Goal: Task Accomplishment & Management: Use online tool/utility

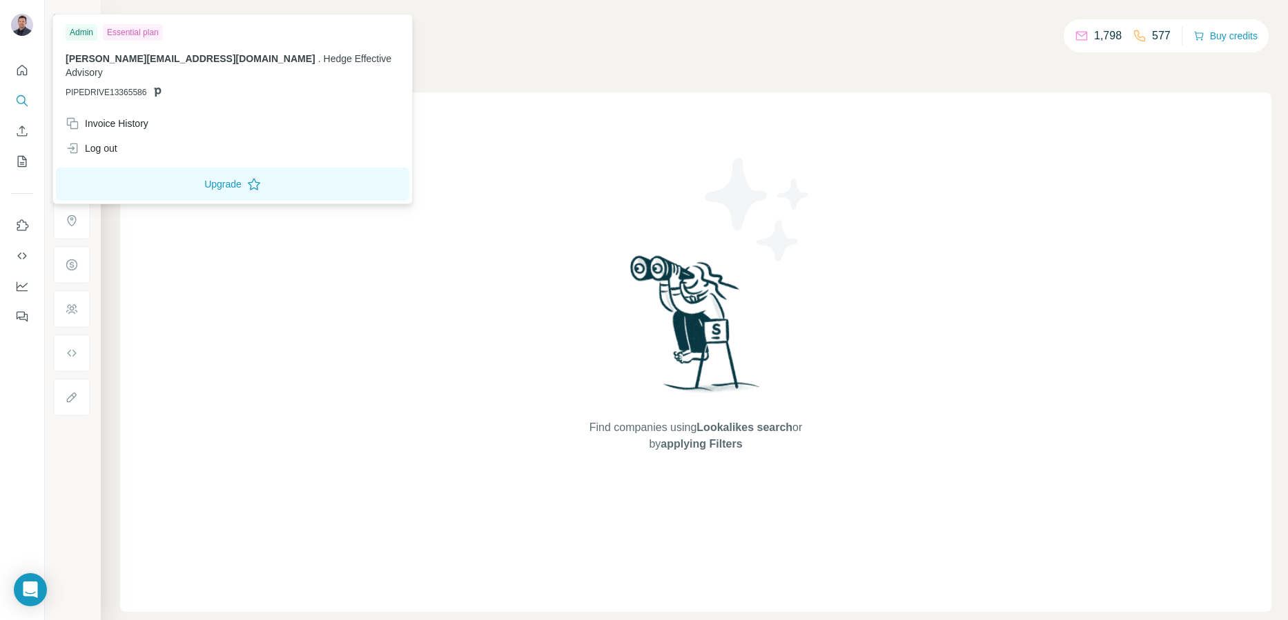
click at [17, 17] on img at bounding box center [22, 25] width 22 height 22
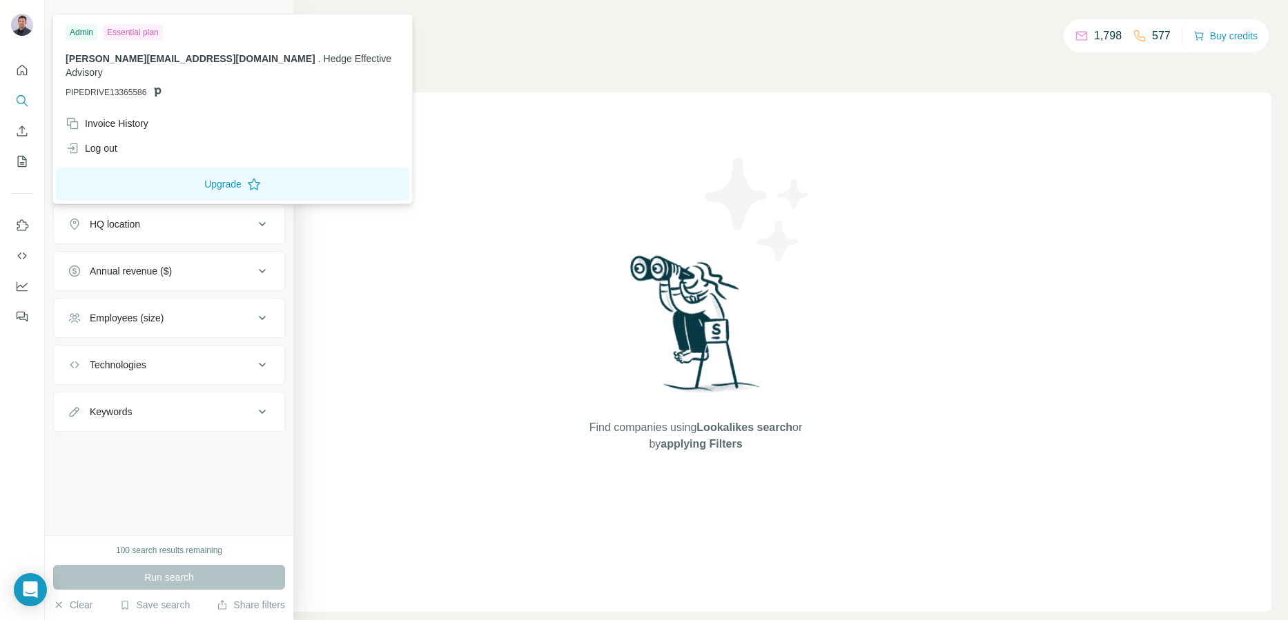
click at [144, 353] on button "Technologies" at bounding box center [169, 364] width 230 height 33
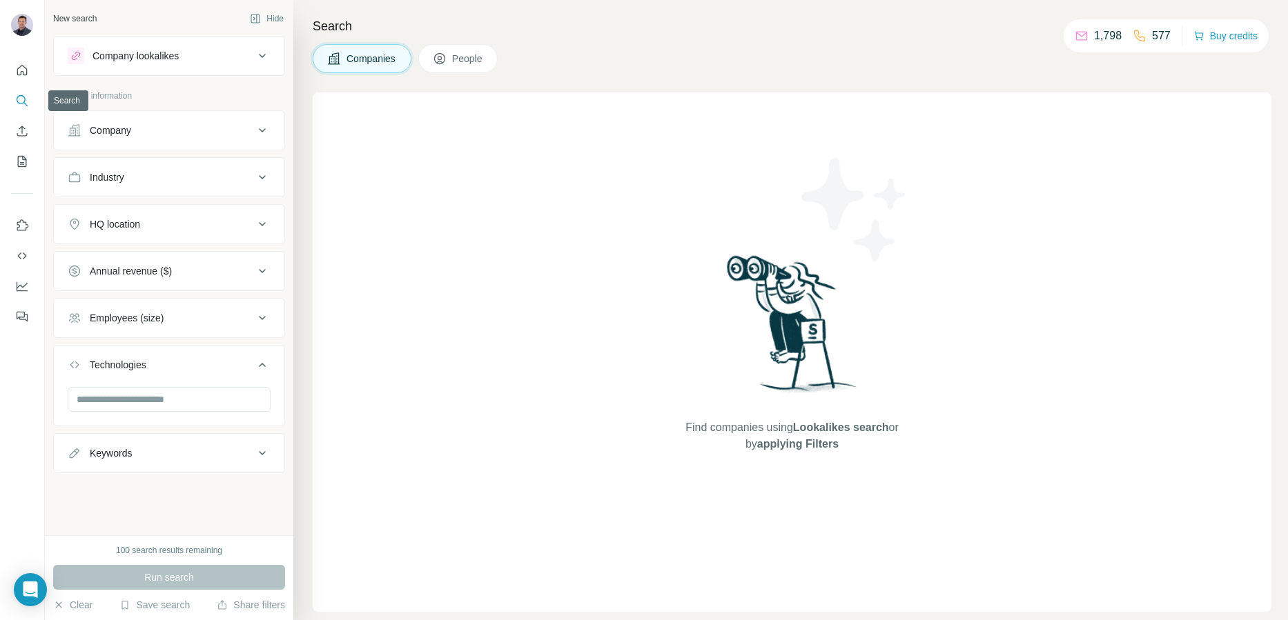
click at [19, 104] on icon "Search" at bounding box center [21, 99] width 9 height 9
click at [20, 59] on button "Quick start" at bounding box center [22, 70] width 22 height 25
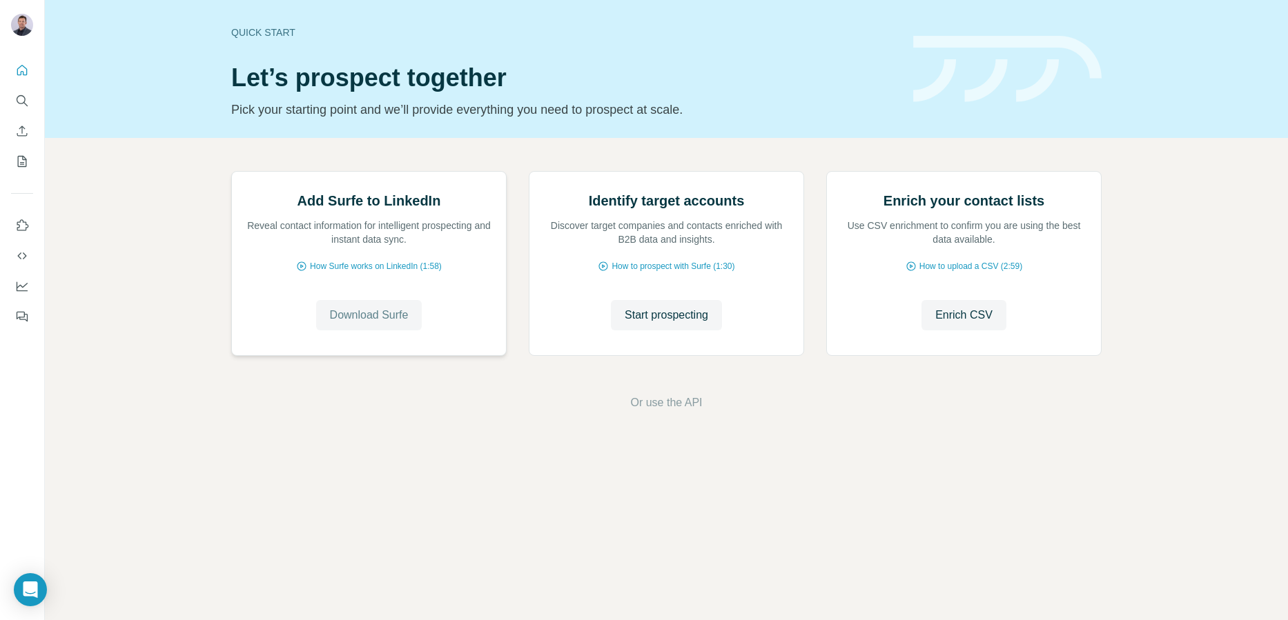
click at [362, 324] on span "Download Surfe" at bounding box center [369, 315] width 79 height 17
